Goal: Navigation & Orientation: Find specific page/section

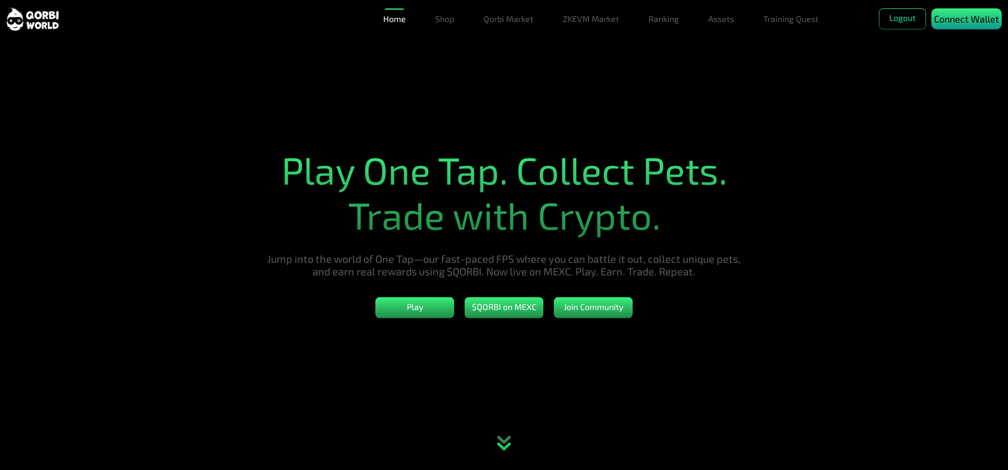
click at [963, 18] on p "Connect Wallet" at bounding box center [966, 19] width 65 height 14
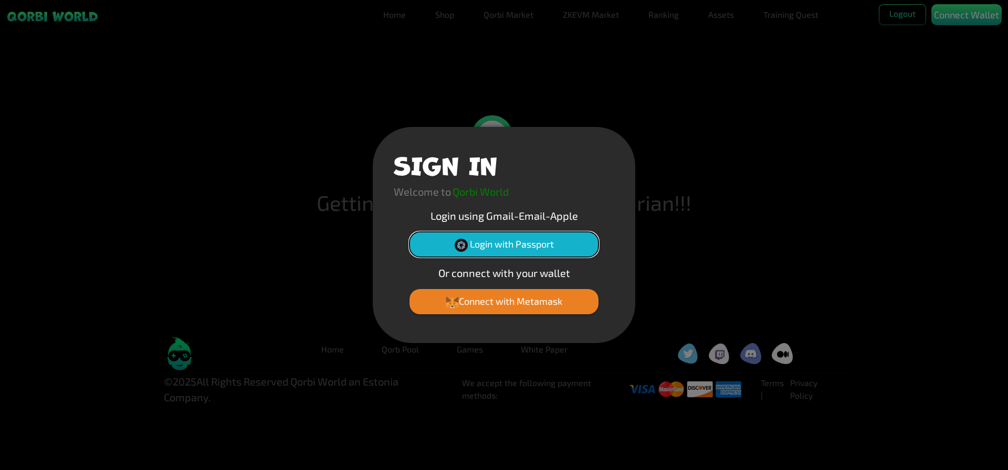
click at [481, 245] on button "Login with Passport" at bounding box center [503, 244] width 189 height 25
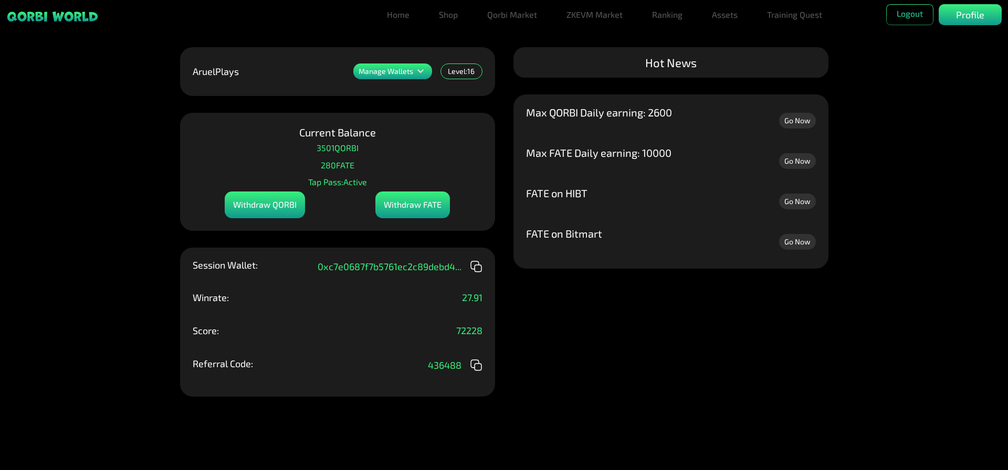
click at [600, 380] on div "Manage Wallets Add one or more wallets to showcase all your Items in one place.…" at bounding box center [504, 235] width 1008 height 470
click at [798, 242] on link "Go Now" at bounding box center [797, 242] width 37 height 16
click at [395, 10] on link "Home" at bounding box center [398, 14] width 31 height 21
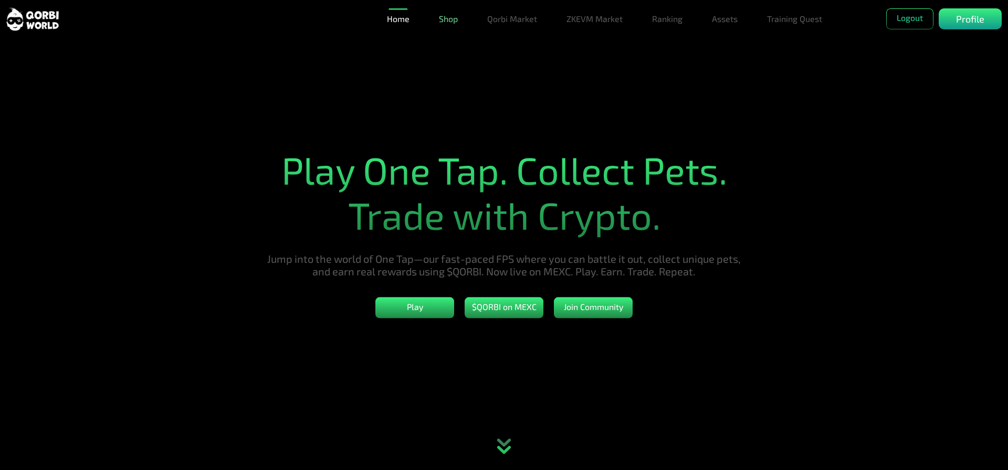
click at [451, 17] on link "Shop" at bounding box center [448, 18] width 27 height 21
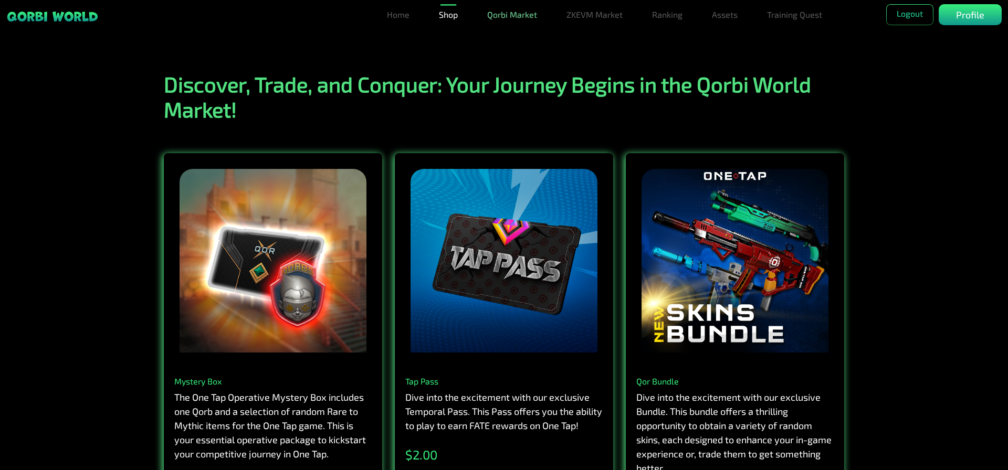
click at [506, 18] on link "Qorbi Market" at bounding box center [512, 14] width 58 height 21
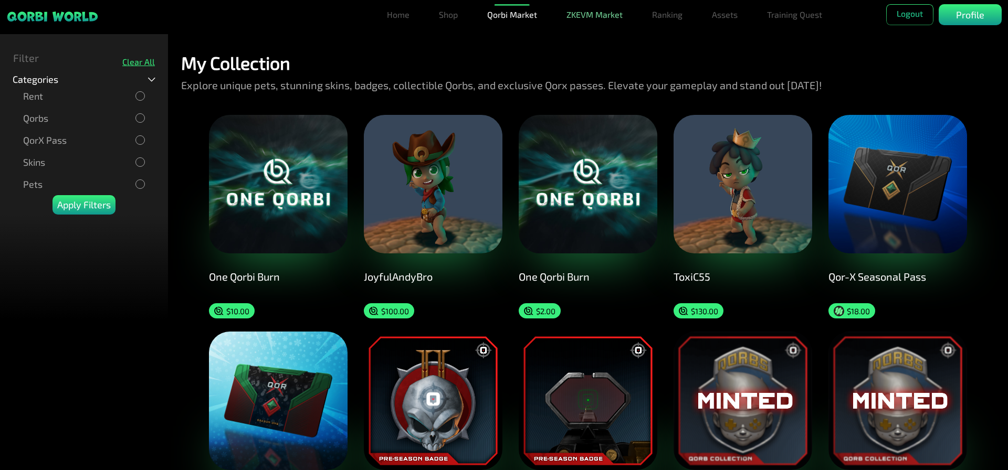
click at [584, 17] on link "ZKEVM Market" at bounding box center [594, 14] width 65 height 21
click at [665, 17] on link "Ranking" at bounding box center [667, 14] width 39 height 21
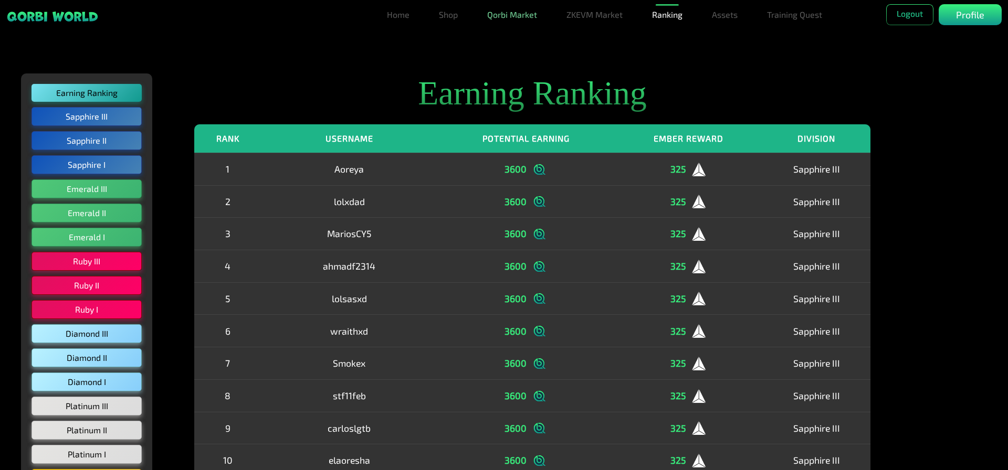
click at [497, 5] on link "Qorbi Market" at bounding box center [512, 14] width 58 height 21
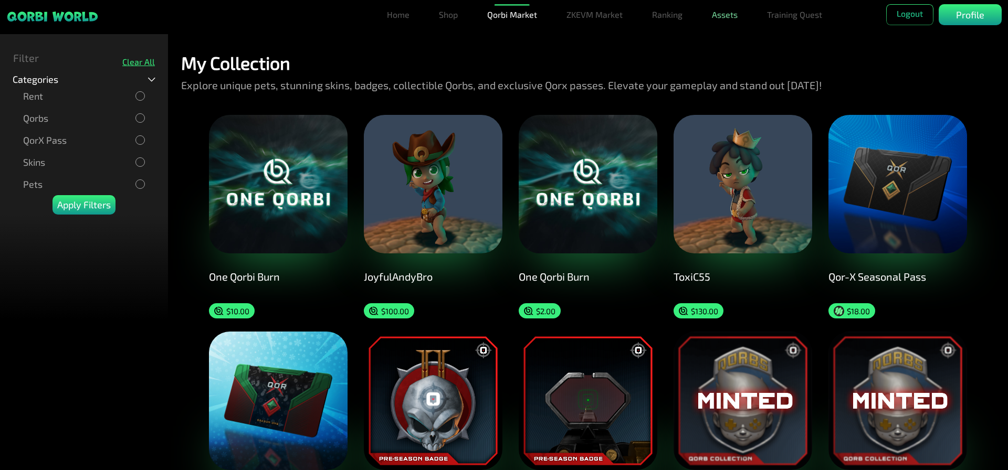
click at [725, 16] on link "Assets" at bounding box center [725, 14] width 34 height 21
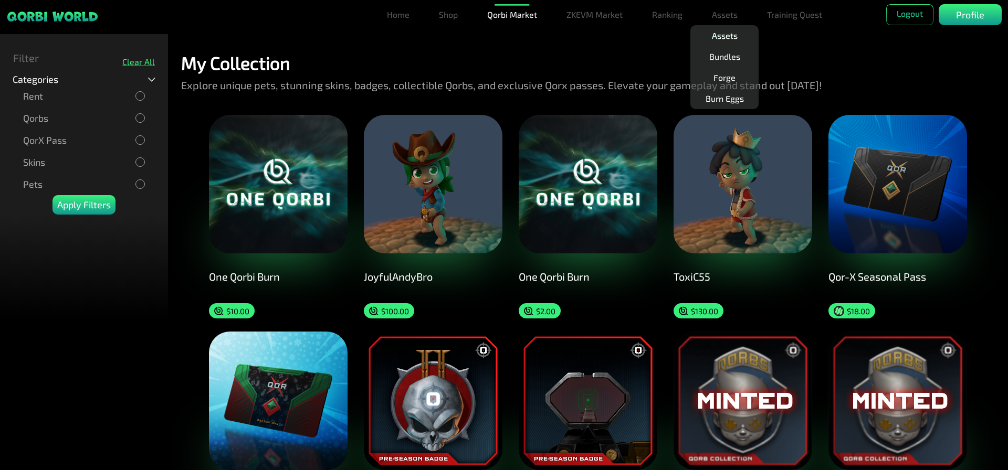
click at [735, 40] on link "Assets" at bounding box center [725, 35] width 34 height 21
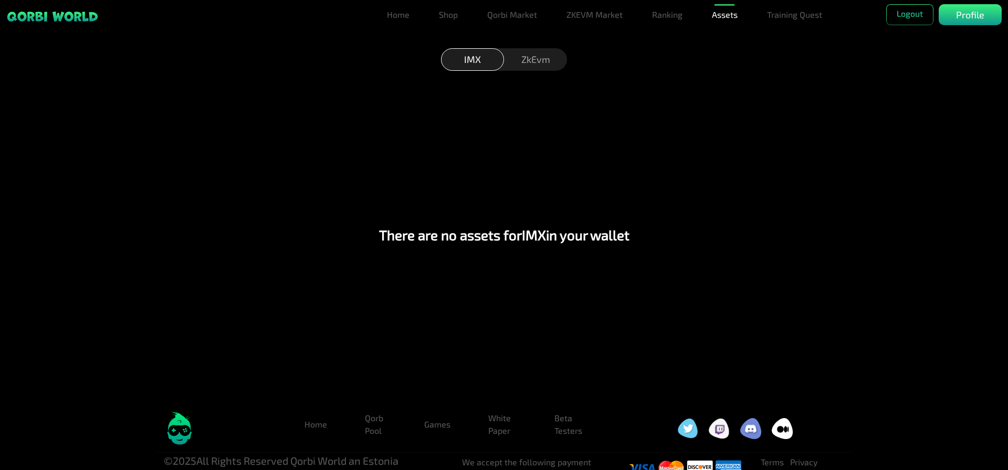
click at [517, 70] on div "ZkEvm" at bounding box center [535, 59] width 63 height 23
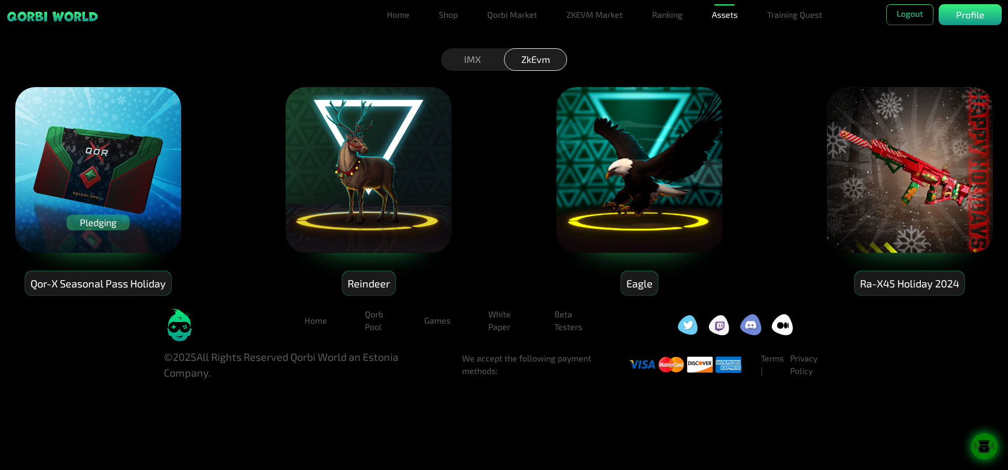
click at [367, 284] on div "Reindeer" at bounding box center [368, 283] width 53 height 25
click at [663, 179] on img at bounding box center [639, 170] width 168 height 168
click at [367, 283] on div "Reindeer" at bounding box center [368, 283] width 53 height 25
click at [620, 188] on img at bounding box center [639, 170] width 168 height 168
click at [672, 187] on img at bounding box center [639, 170] width 168 height 168
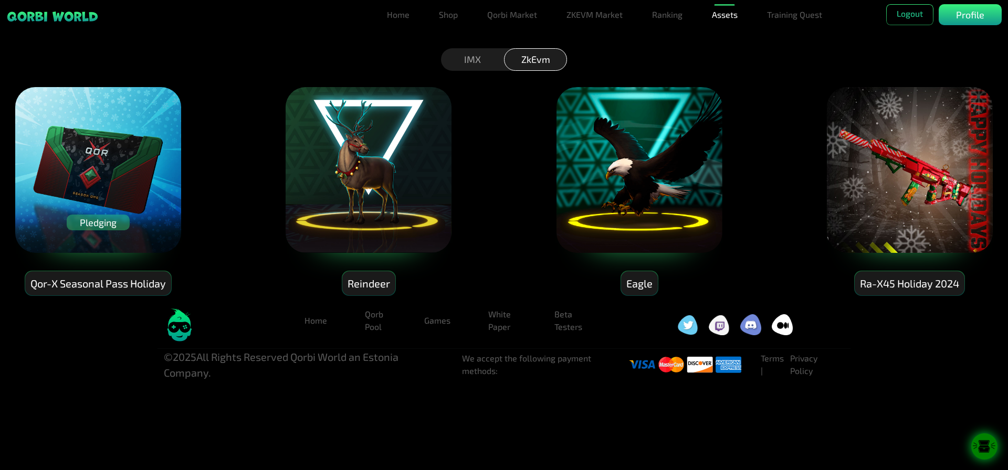
click at [986, 452] on icon at bounding box center [984, 450] width 12 height 5
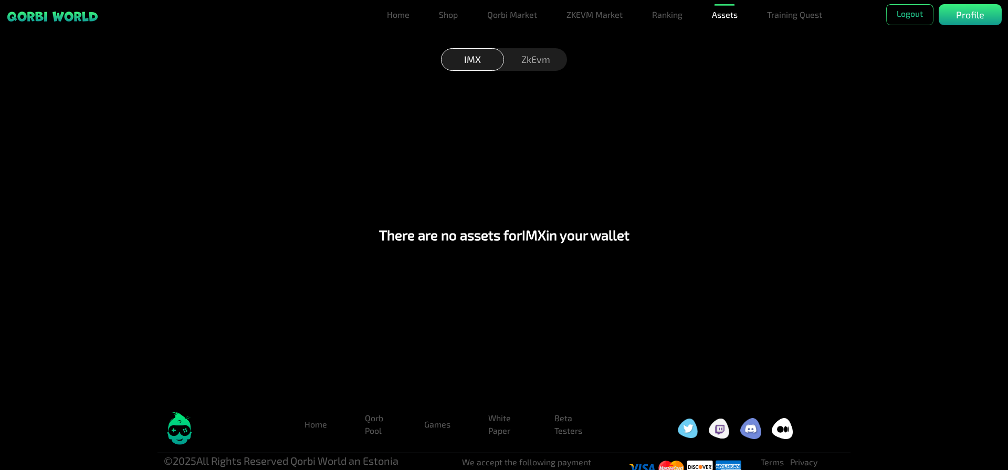
drag, startPoint x: 525, startPoint y: 69, endPoint x: 525, endPoint y: 63, distance: 6.3
click at [524, 69] on div "ZkEvm" at bounding box center [535, 59] width 63 height 23
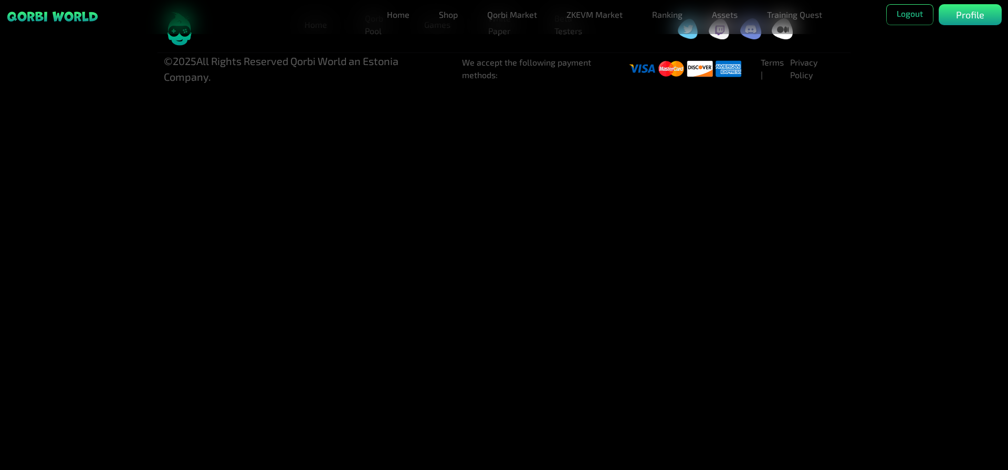
click at [842, 85] on html "Home Shop Qorbi Market ZKEVM Market Ranking Assets Assets Bundles Forge Burn Eg…" at bounding box center [504, 42] width 1008 height 85
click at [177, 33] on header "Home Shop Qorbi Market ZKEVM Market Ranking Assets Assets Bundles Forge Burn Eg…" at bounding box center [504, 17] width 1008 height 34
click at [430, 85] on html "Home Shop Qorbi Market ZKEVM Market Ranking Assets Assets Bundles Forge Burn Eg…" at bounding box center [504, 42] width 1008 height 85
click at [728, 13] on link "Assets" at bounding box center [725, 14] width 34 height 21
click at [727, 56] on link "Bundles" at bounding box center [724, 56] width 39 height 21
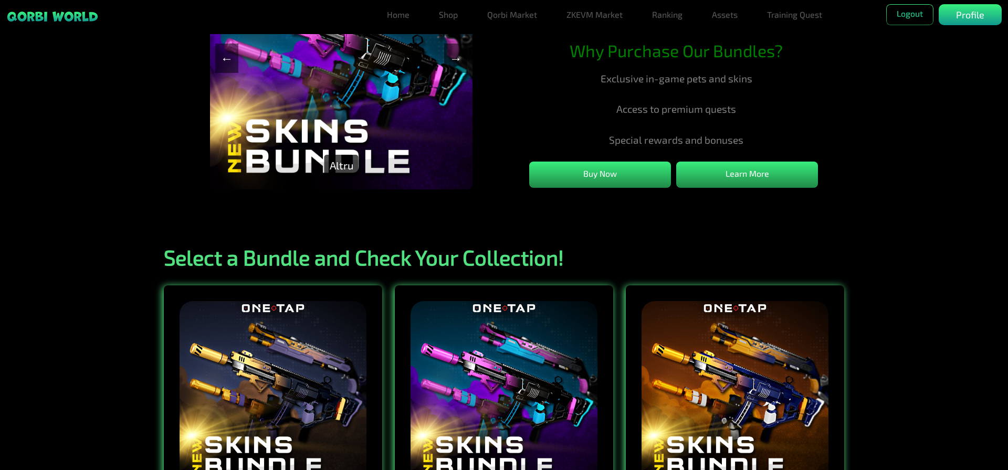
scroll to position [52, 0]
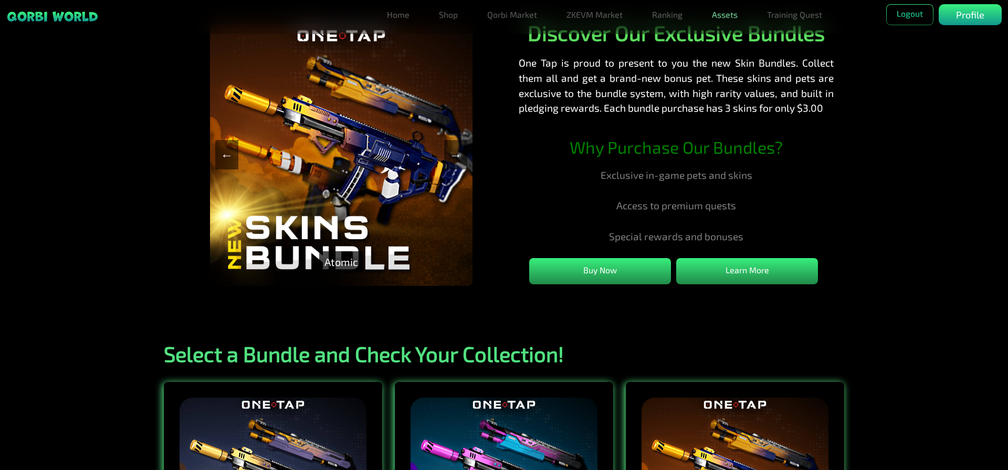
click at [731, 16] on link "Assets" at bounding box center [725, 14] width 34 height 21
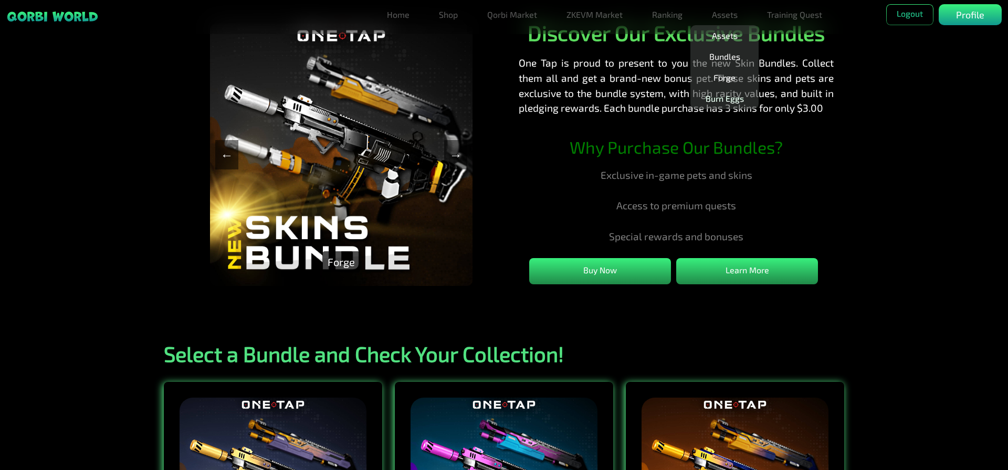
click at [723, 92] on link "Burn Eggs" at bounding box center [724, 98] width 47 height 21
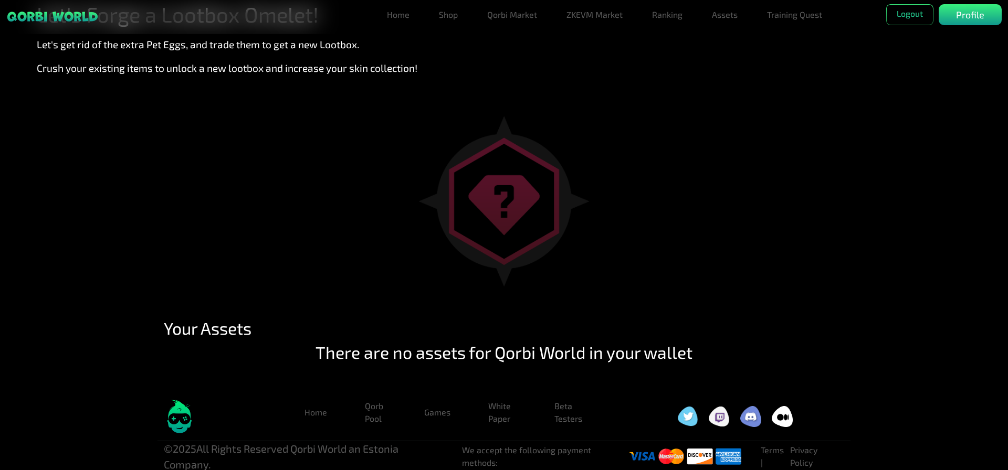
scroll to position [64, 0]
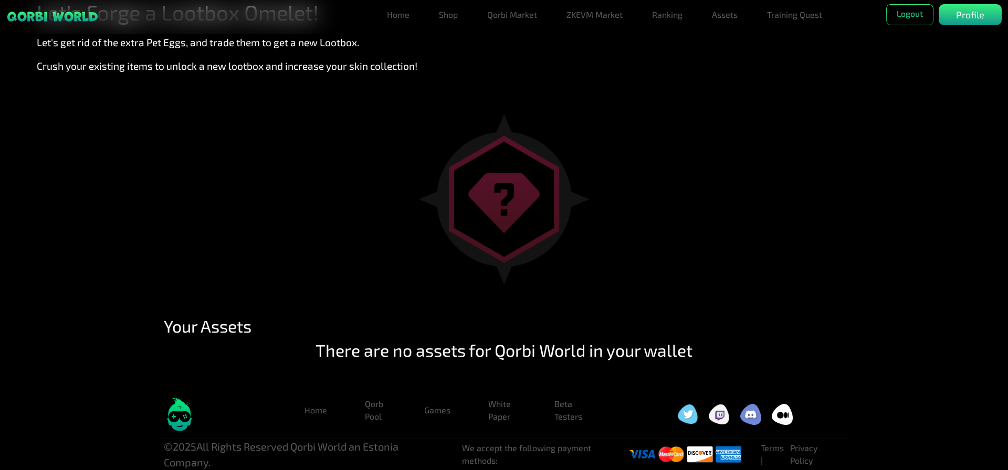
click at [491, 185] on img at bounding box center [503, 199] width 171 height 171
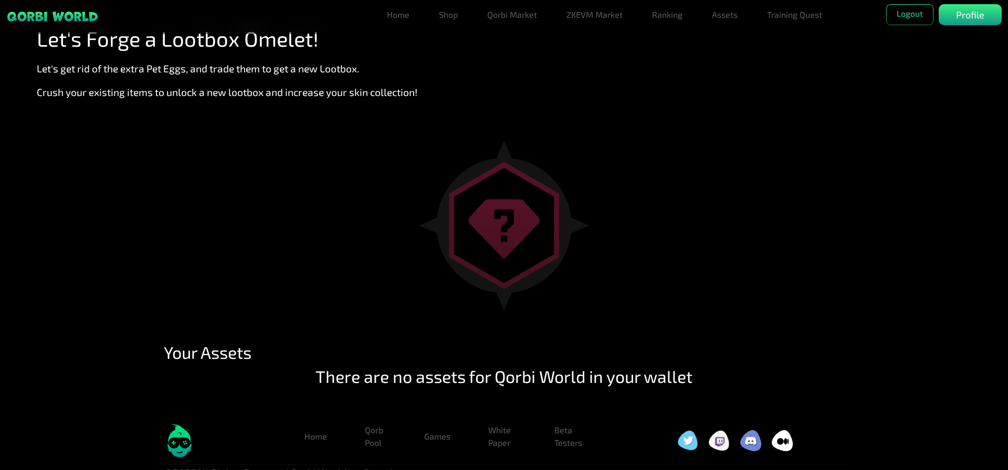
scroll to position [0, 0]
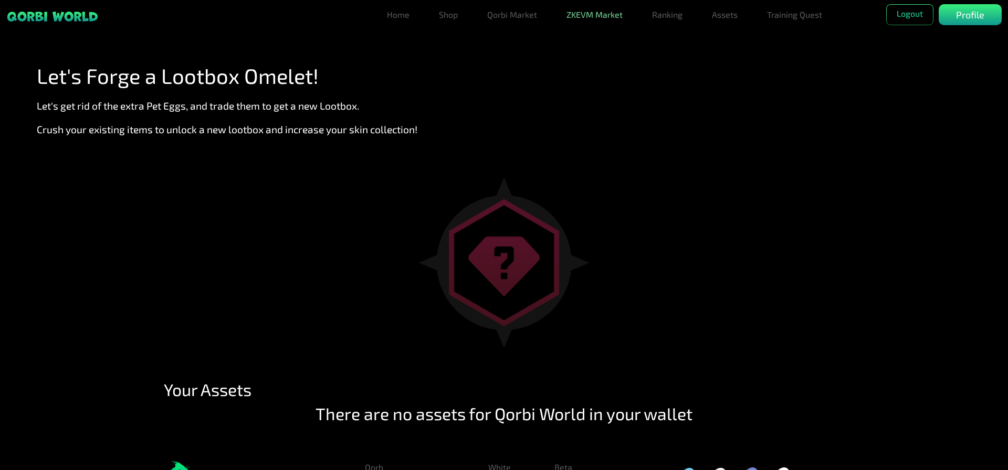
click at [599, 20] on link "ZKEVM Market" at bounding box center [594, 14] width 65 height 21
click at [519, 16] on link "Qorbi Market" at bounding box center [512, 14] width 58 height 21
